Goal: Information Seeking & Learning: Find specific fact

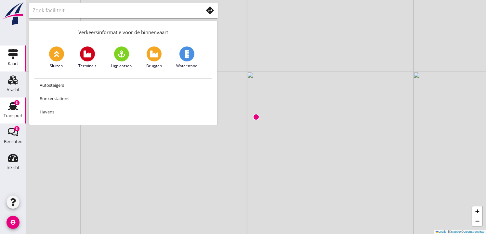
click at [17, 107] on icon "Transport" at bounding box center [13, 106] width 10 height 10
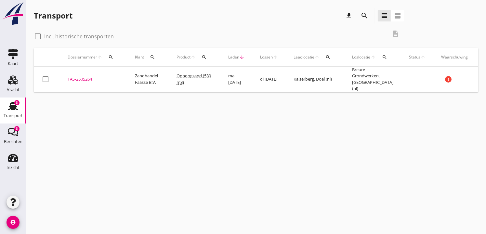
click at [39, 36] on div at bounding box center [37, 36] width 11 height 11
checkbox input "true"
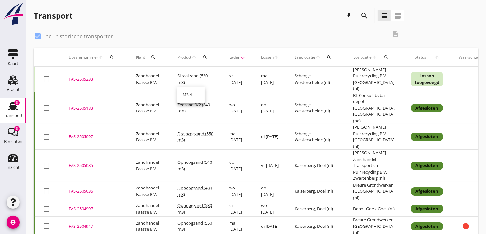
click at [192, 131] on span "Drainagezand (550 m3)" at bounding box center [195, 137] width 36 height 12
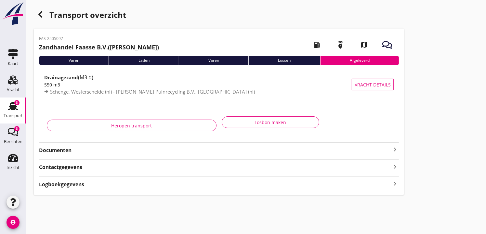
click at [66, 148] on strong "Documenten" at bounding box center [215, 149] width 352 height 7
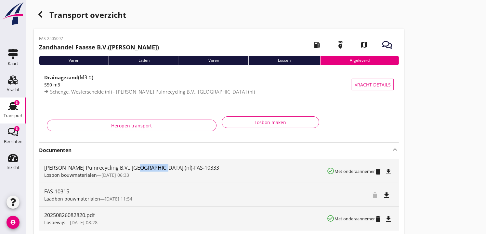
drag, startPoint x: 132, startPoint y: 166, endPoint x: 157, endPoint y: 165, distance: 24.7
click at [157, 165] on div "[PERSON_NAME] Puinrecycling B.V., [GEOGRAPHIC_DATA] (nl)-FAS-10333" at bounding box center [185, 168] width 282 height 8
copy div "FAS-10333"
click at [43, 13] on icon "button" at bounding box center [40, 14] width 8 height 8
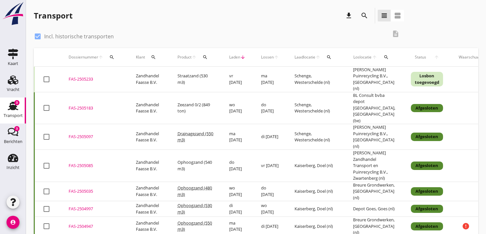
click at [232, 97] on td "wo [DATE]" at bounding box center [237, 108] width 32 height 32
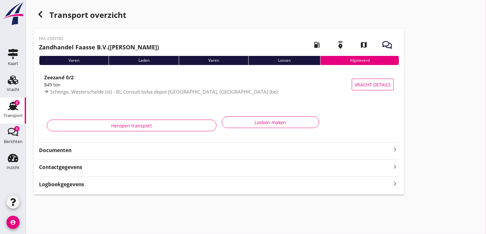
click at [204, 148] on strong "Documenten" at bounding box center [215, 149] width 352 height 7
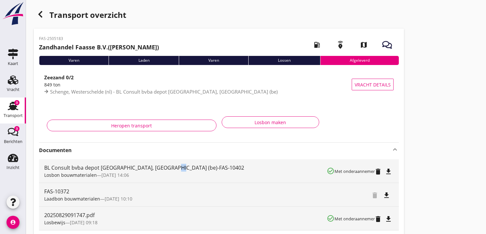
click at [170, 169] on div "BL Consult bvba depot [GEOGRAPHIC_DATA], [GEOGRAPHIC_DATA] (be)-FAS-10402" at bounding box center [185, 168] width 282 height 8
click at [168, 167] on div "BL Consult bvba depot [GEOGRAPHIC_DATA], [GEOGRAPHIC_DATA] (be)-FAS-10402" at bounding box center [185, 168] width 282 height 8
drag, startPoint x: 168, startPoint y: 167, endPoint x: 193, endPoint y: 170, distance: 25.5
click at [193, 170] on div "BL Consult bvba depot [GEOGRAPHIC_DATA], [GEOGRAPHIC_DATA] (be)-FAS-10402" at bounding box center [185, 168] width 282 height 8
drag, startPoint x: 193, startPoint y: 170, endPoint x: 198, endPoint y: 167, distance: 5.5
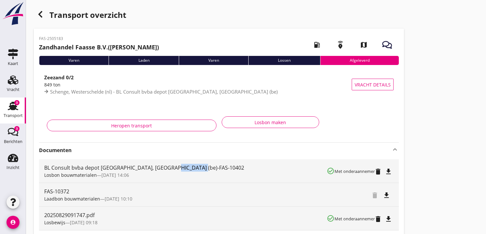
click at [198, 167] on div "BL Consult bvba depot [GEOGRAPHIC_DATA], [GEOGRAPHIC_DATA] (be)-FAS-10402" at bounding box center [185, 168] width 282 height 8
click at [194, 167] on div "BL Consult bvba depot [GEOGRAPHIC_DATA], [GEOGRAPHIC_DATA] (be)-FAS-10402" at bounding box center [185, 168] width 282 height 8
drag, startPoint x: 194, startPoint y: 167, endPoint x: 169, endPoint y: 168, distance: 25.4
click at [169, 168] on div "BL Consult bvba depot [GEOGRAPHIC_DATA], [GEOGRAPHIC_DATA] (be)-FAS-10402" at bounding box center [185, 168] width 282 height 8
click at [41, 15] on icon "button" at bounding box center [40, 14] width 8 height 8
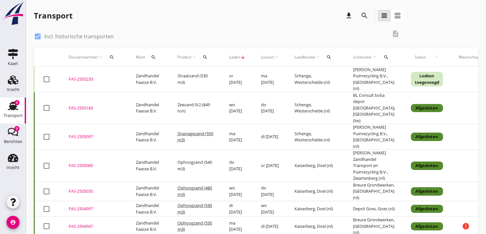
click at [213, 77] on td "Straatzand (530 m3)" at bounding box center [196, 80] width 52 height 26
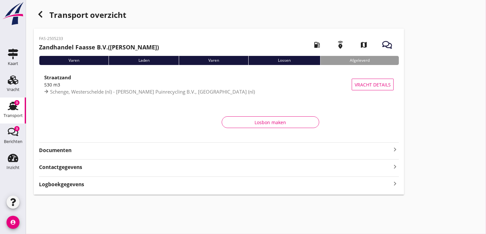
click at [161, 151] on strong "Documenten" at bounding box center [215, 149] width 352 height 7
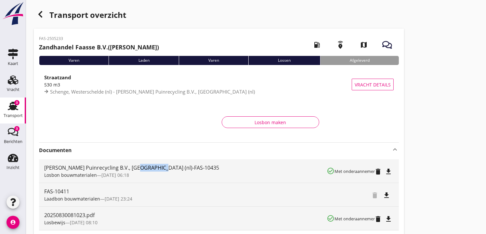
drag, startPoint x: 132, startPoint y: 166, endPoint x: 156, endPoint y: 167, distance: 24.4
click at [156, 167] on div "[PERSON_NAME] Puinrecycling B.V., [GEOGRAPHIC_DATA] (nl)-FAS-10435" at bounding box center [185, 168] width 282 height 8
copy div "FAS-10435"
